Goal: Task Accomplishment & Management: Manage account settings

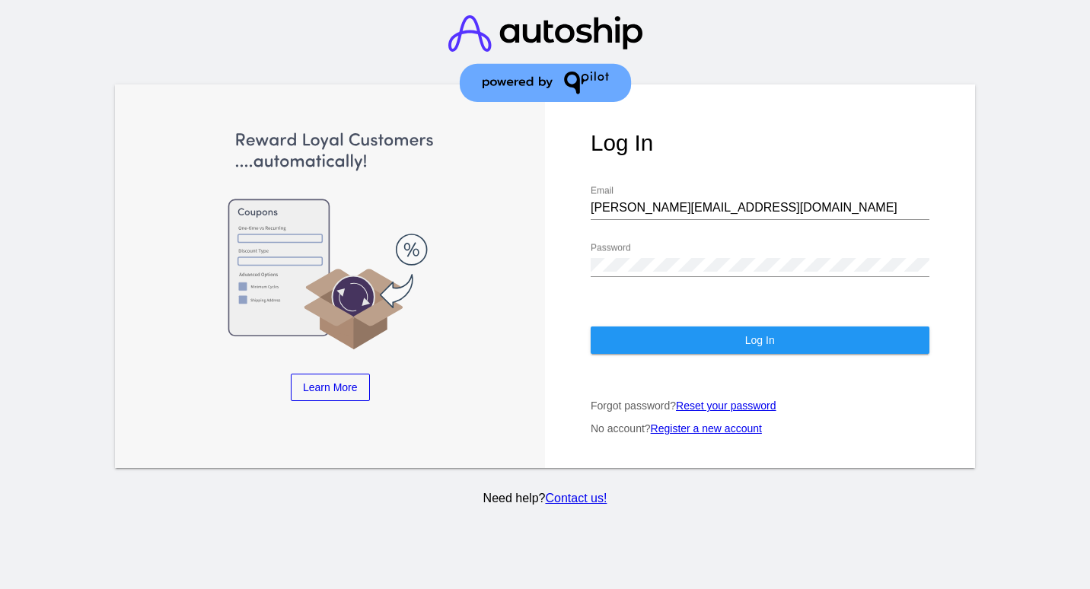
click at [613, 224] on div "[PERSON_NAME][EMAIL_ADDRESS][DOMAIN_NAME] Email" at bounding box center [760, 210] width 339 height 49
click at [608, 211] on input "[PERSON_NAME][EMAIL_ADDRESS][DOMAIN_NAME]" at bounding box center [760, 208] width 339 height 14
type input "[EMAIL_ADDRESS][DOMAIN_NAME]"
click at [700, 326] on div "Log In [EMAIL_ADDRESS][DOMAIN_NAME] Email Password Log In Forgot password? Rese…" at bounding box center [760, 276] width 430 height 384
click at [699, 332] on button "Log In" at bounding box center [760, 340] width 339 height 27
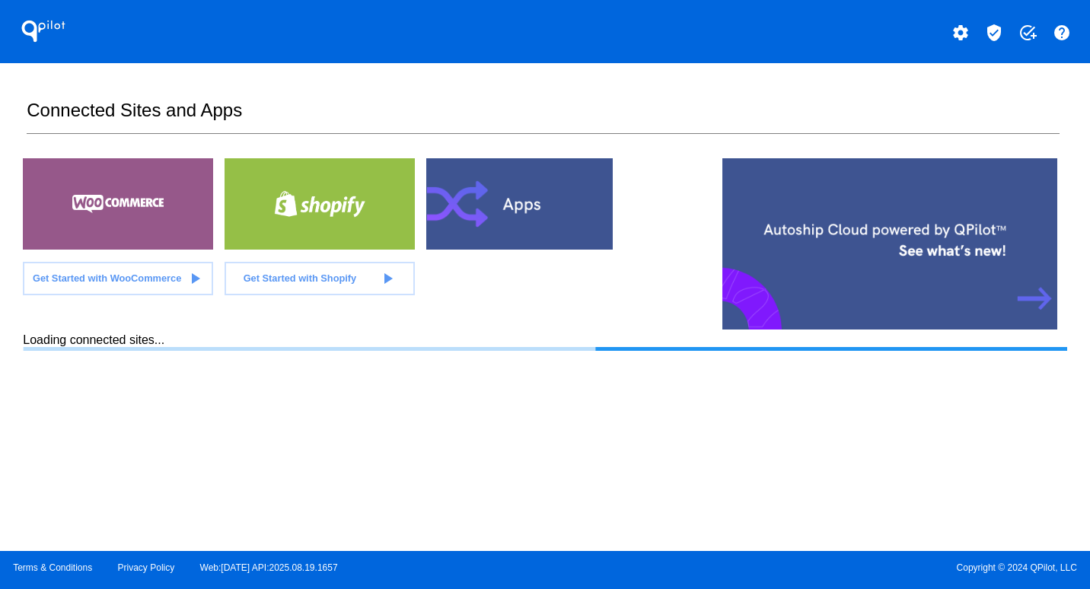
click at [993, 29] on mat-icon "verified_user" at bounding box center [994, 33] width 18 height 18
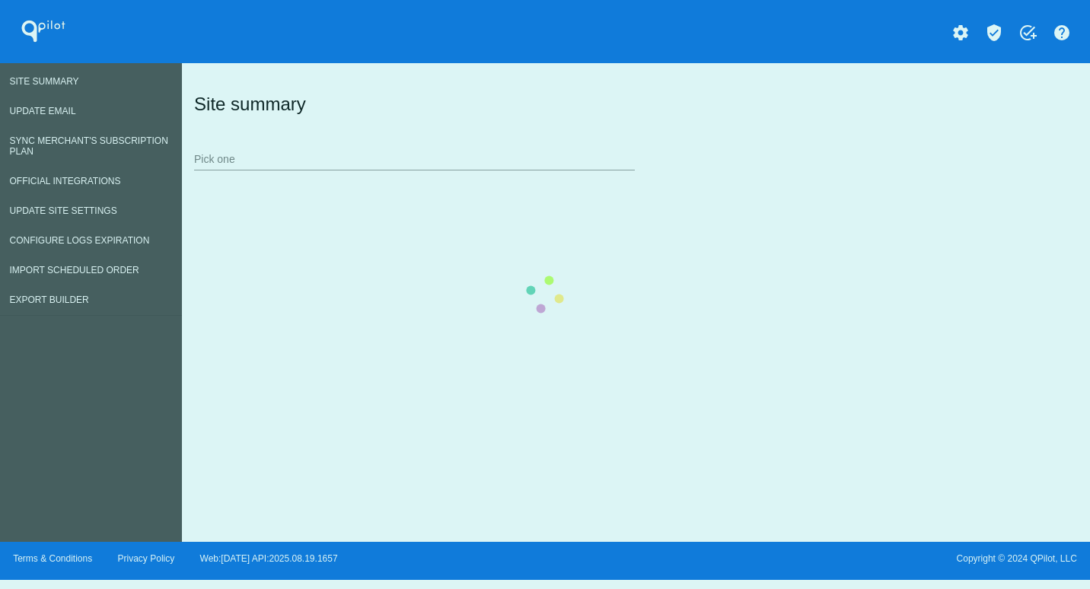
click at [190, 180] on div "Site summary Pick one" at bounding box center [632, 130] width 885 height 105
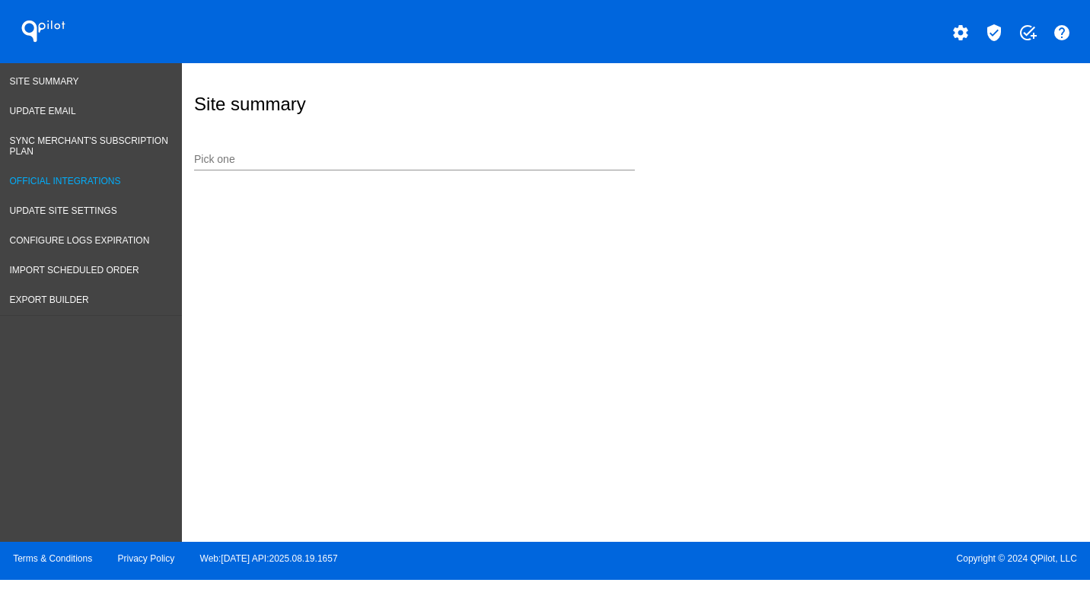
click at [69, 180] on span "Official Integrations" at bounding box center [65, 181] width 111 height 11
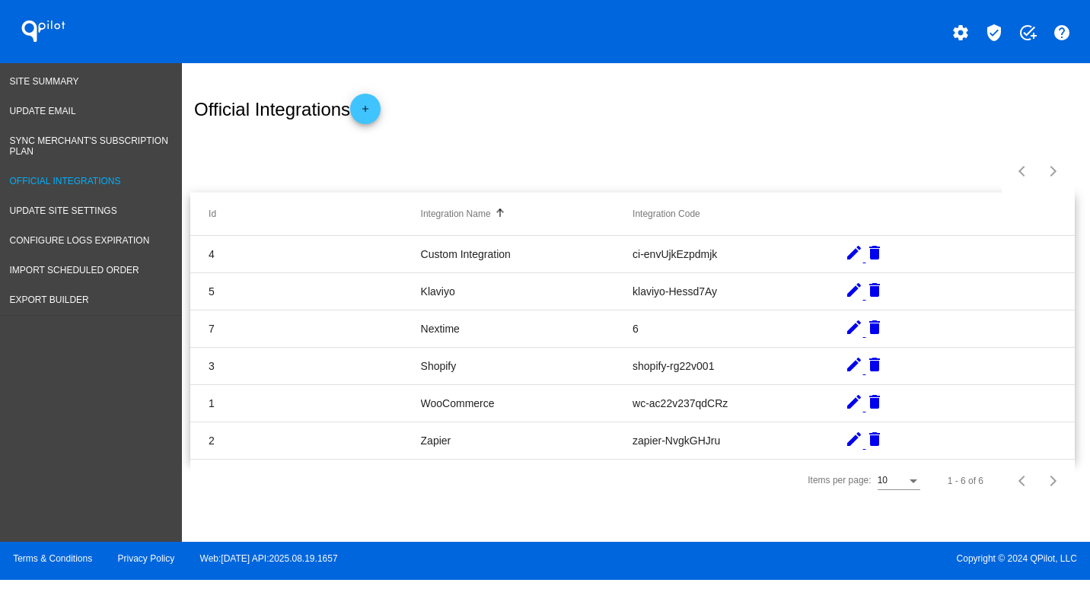
click at [850, 324] on mat-icon "edit" at bounding box center [854, 327] width 18 height 18
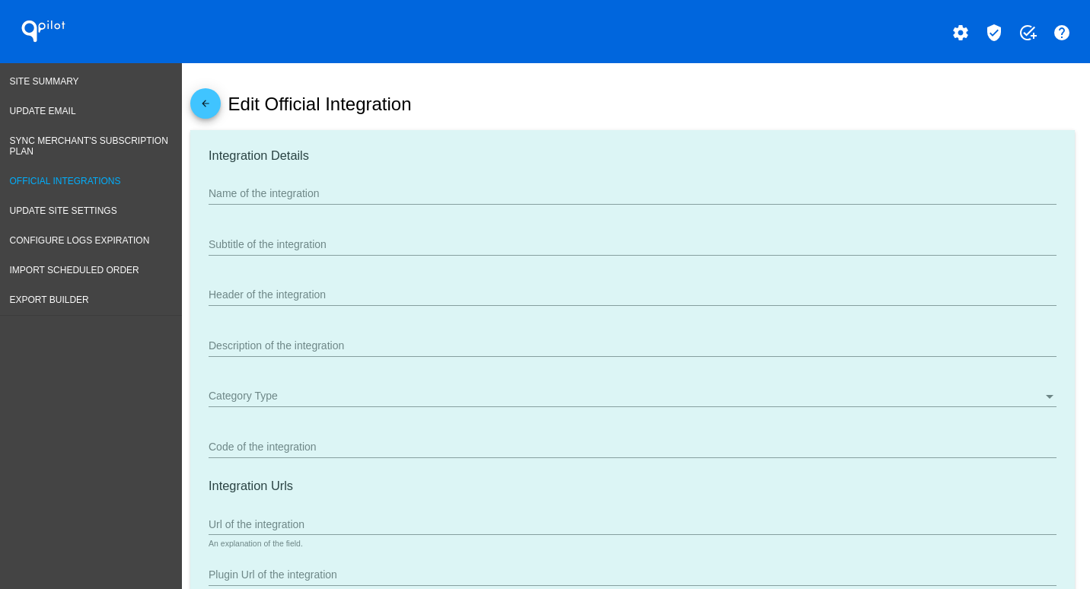
type input "Nextime"
type input "6"
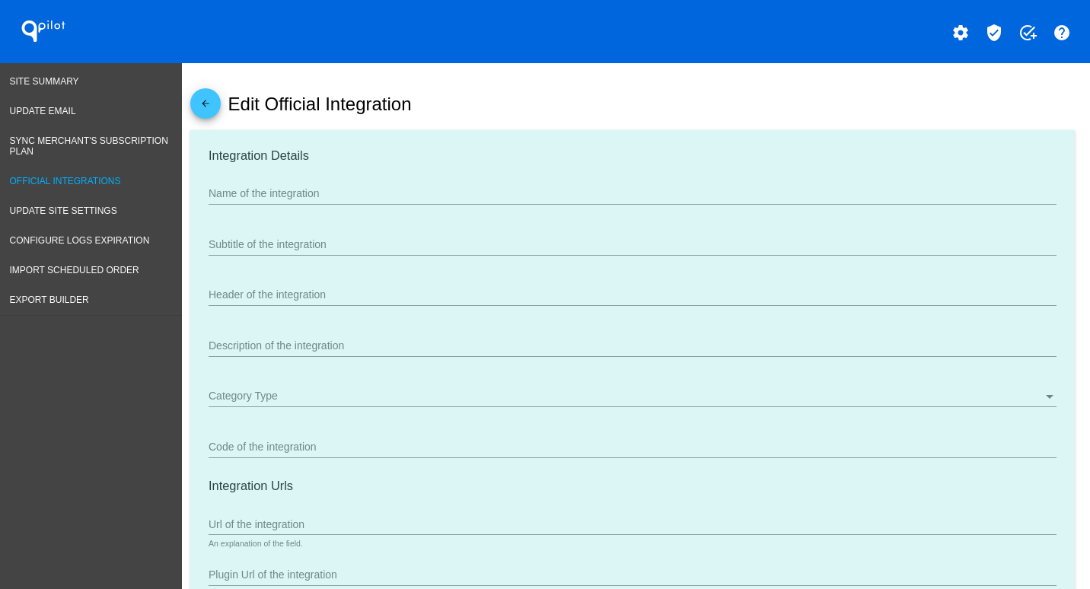
type input "[URL]"
